Goal: Information Seeking & Learning: Learn about a topic

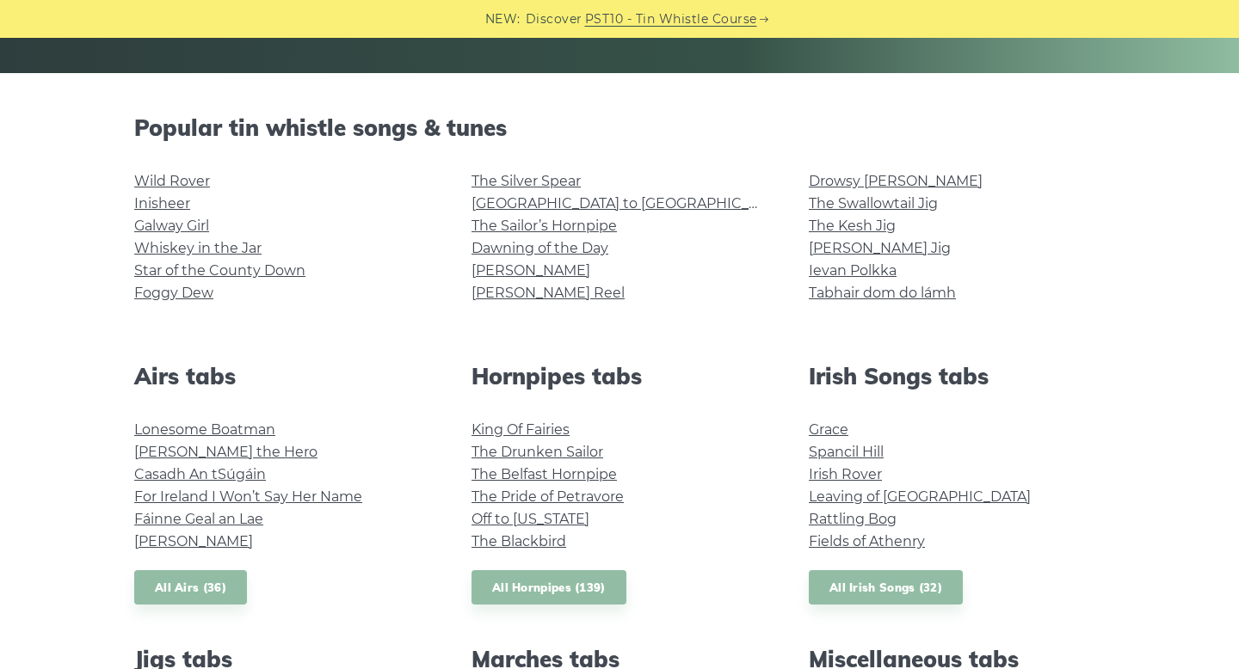
scroll to position [380, 0]
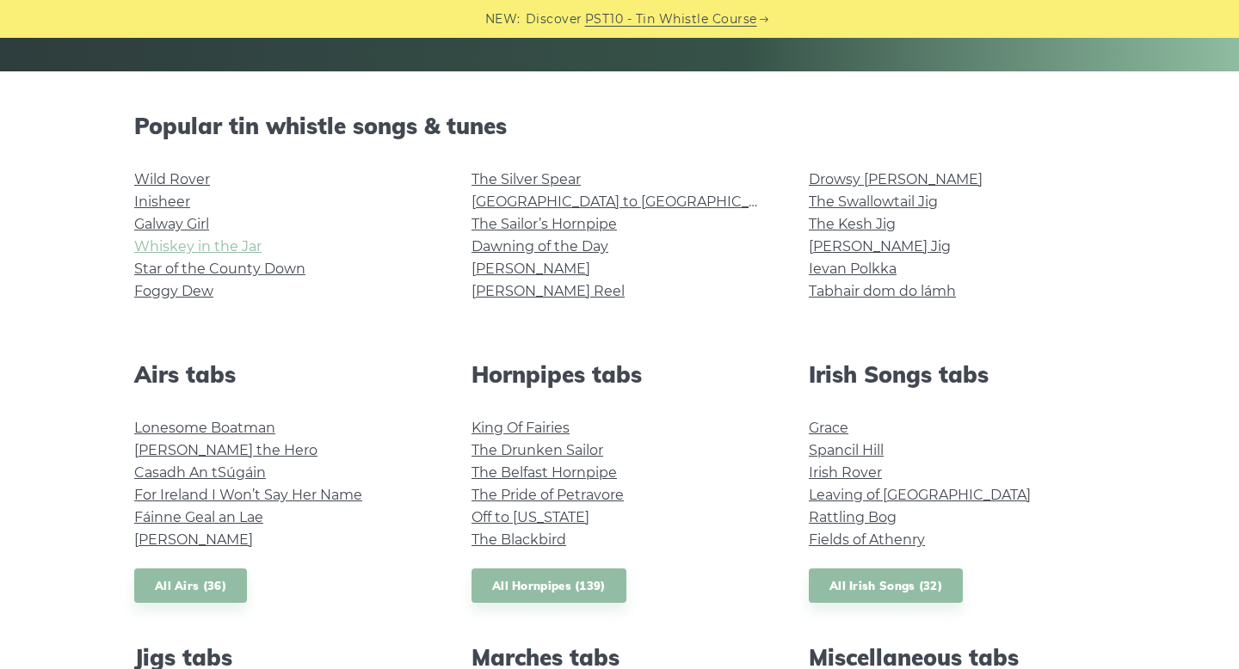
click at [197, 251] on link "Whiskey in the Jar" at bounding box center [197, 246] width 127 height 16
click at [556, 200] on link "[GEOGRAPHIC_DATA] to [GEOGRAPHIC_DATA]" at bounding box center [629, 202] width 317 height 16
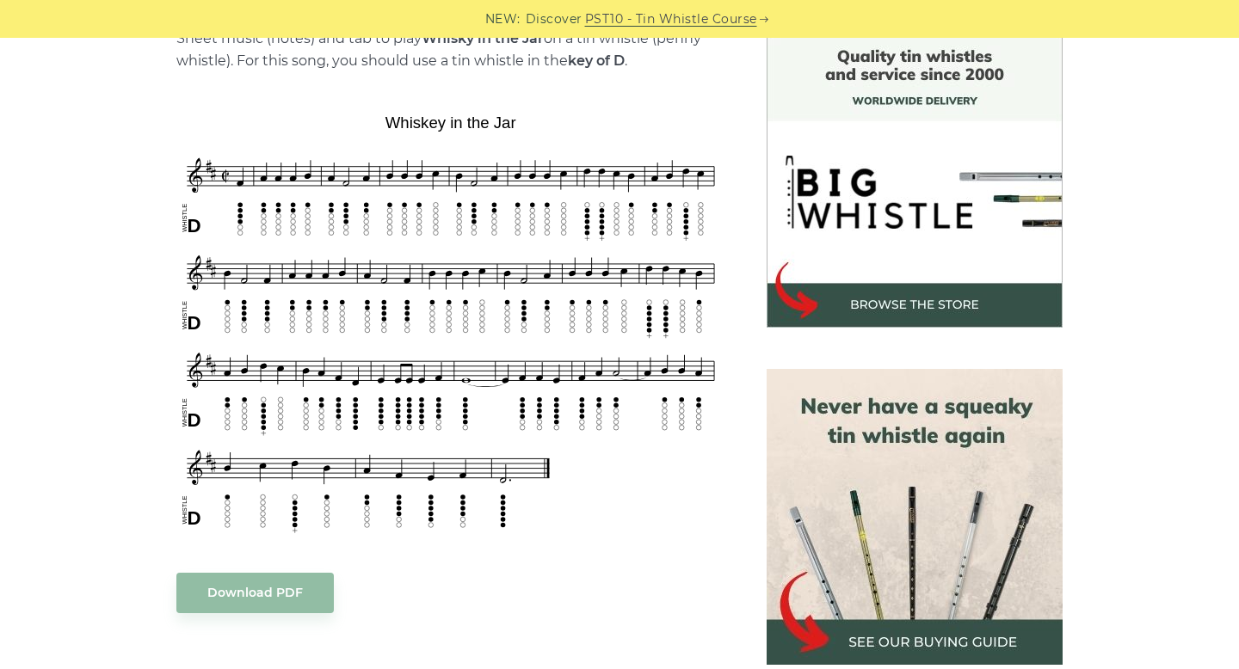
scroll to position [474, 0]
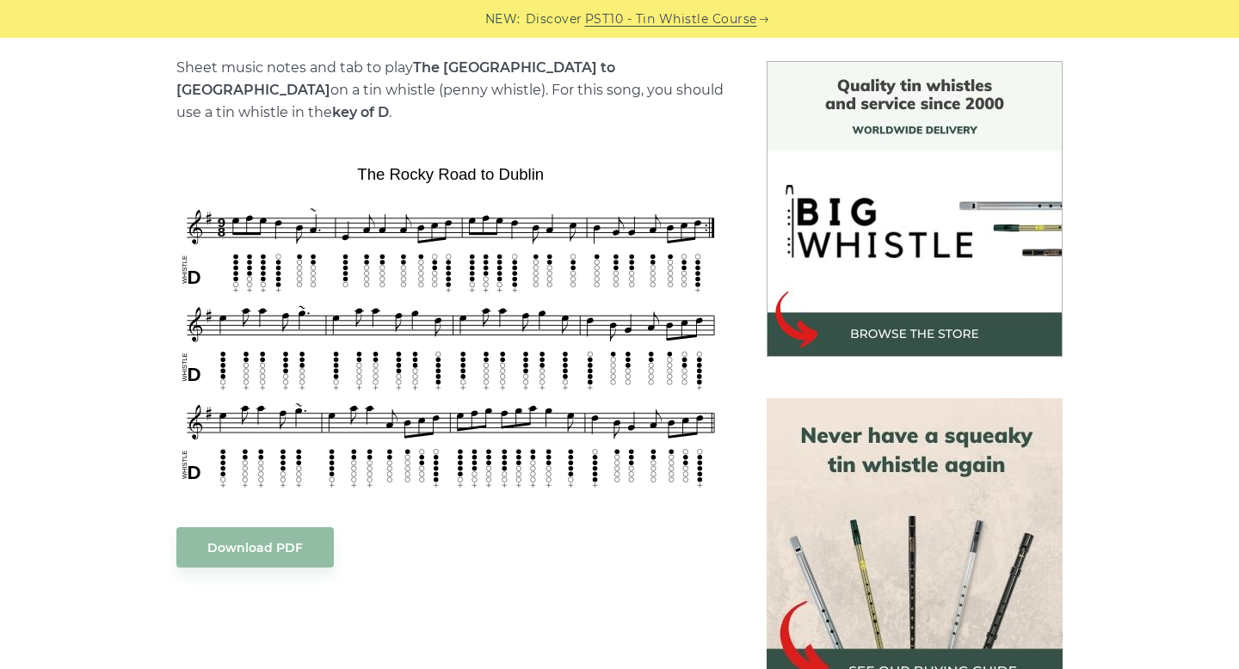
scroll to position [421, 0]
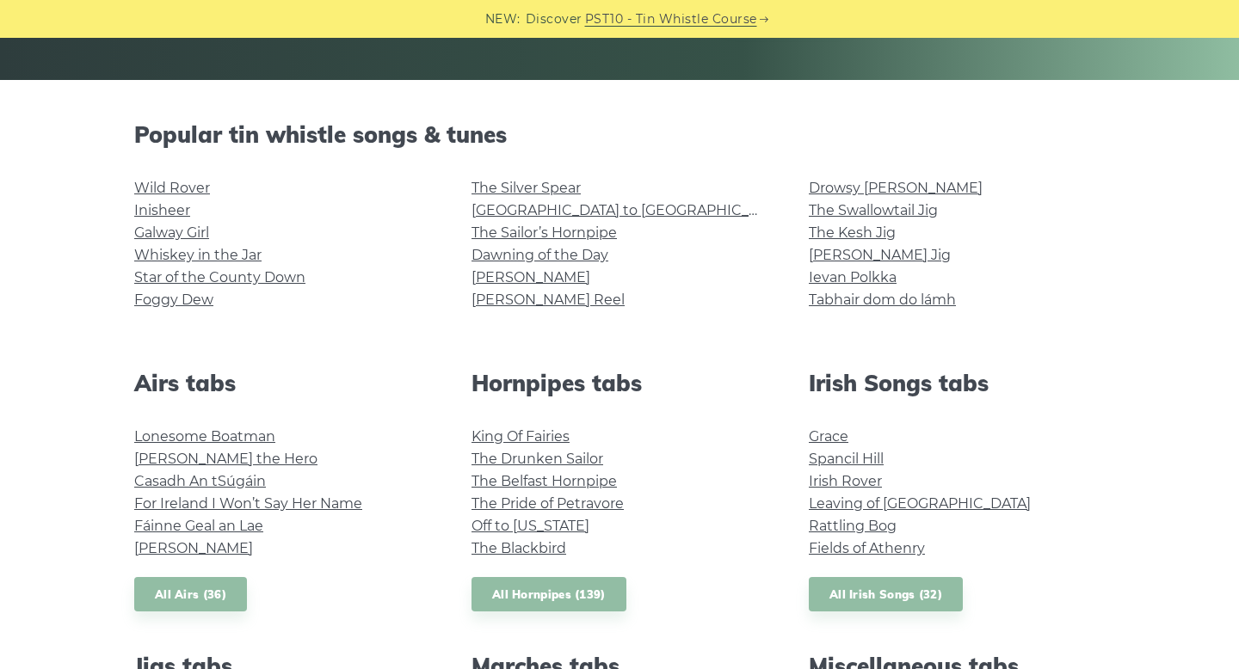
scroll to position [304, 0]
